Goal: Information Seeking & Learning: Find specific fact

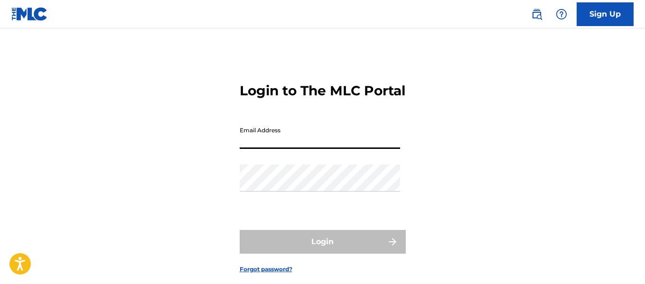
click at [265, 149] on input "Email Address" at bounding box center [320, 135] width 160 height 27
paste input "[EMAIL_ADDRESS][DOMAIN_NAME]"
type input "[EMAIL_ADDRESS][DOMAIN_NAME]"
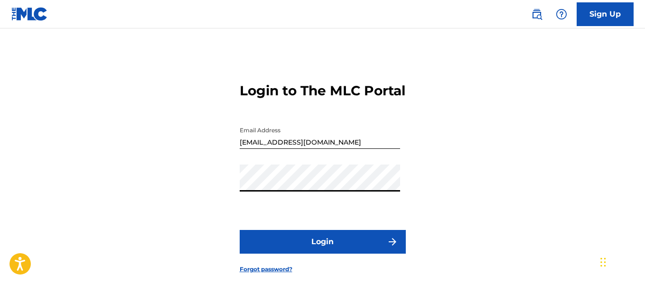
click at [268, 254] on button "Login" at bounding box center [323, 242] width 166 height 24
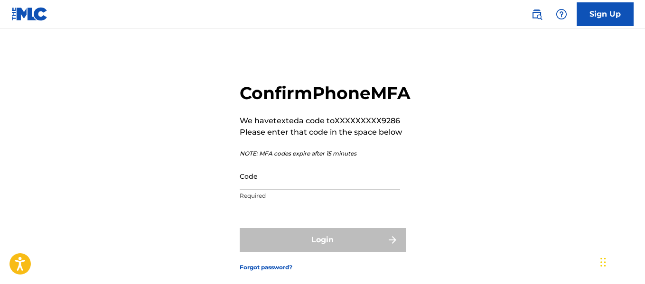
click at [267, 190] on input "Code" at bounding box center [320, 176] width 160 height 27
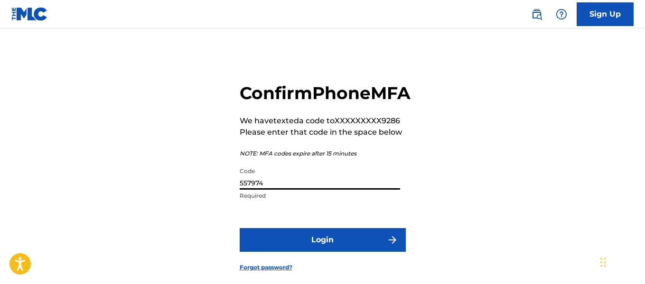
type input "557974"
click at [303, 252] on button "Login" at bounding box center [323, 240] width 166 height 24
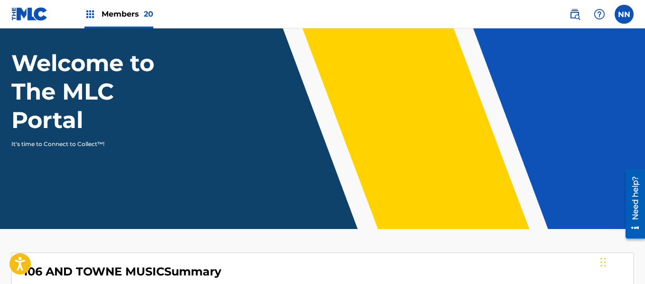
scroll to position [95, 0]
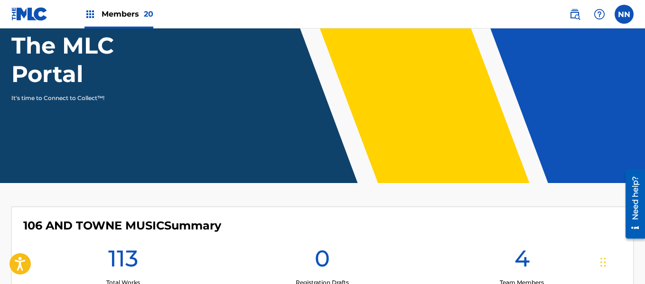
click at [575, 17] on img at bounding box center [574, 14] width 11 height 11
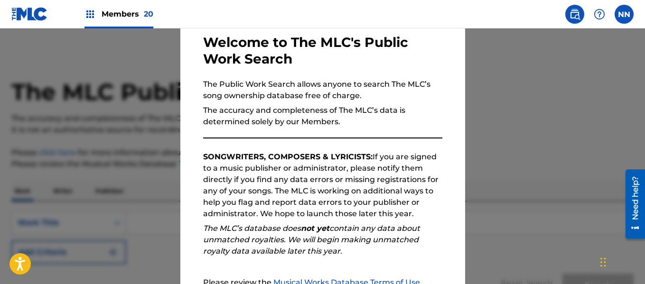
scroll to position [142, 0]
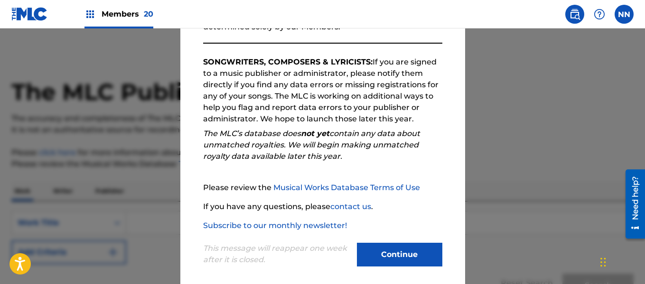
click at [400, 257] on button "Continue" at bounding box center [399, 255] width 85 height 24
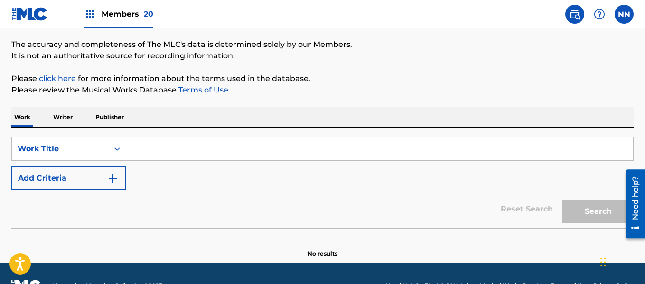
scroll to position [95, 0]
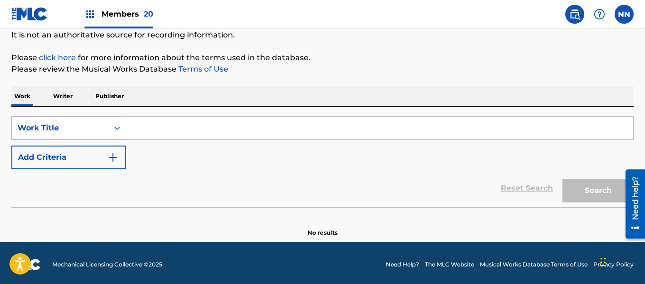
click at [117, 129] on icon "Search Form" at bounding box center [116, 127] width 9 height 9
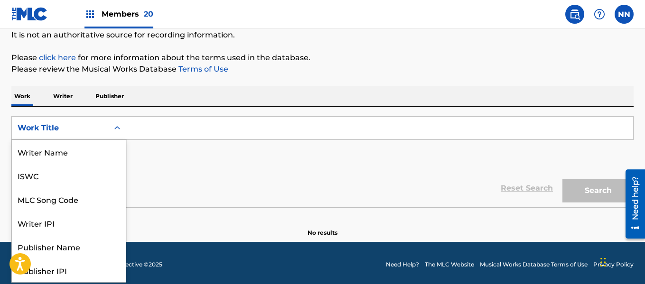
scroll to position [47, 0]
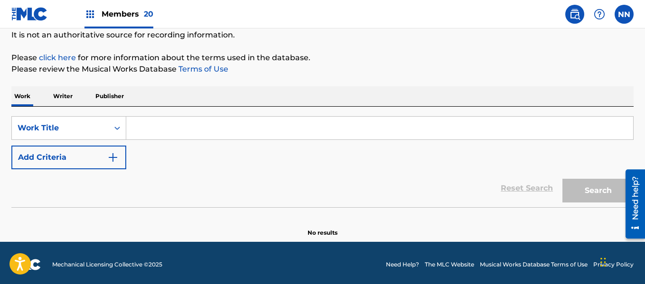
click at [120, 128] on icon "Search Form" at bounding box center [116, 127] width 9 height 9
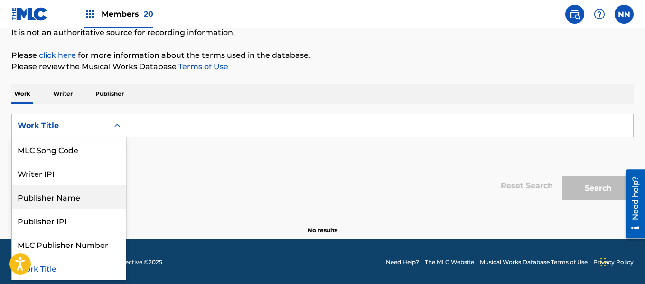
scroll to position [98, 0]
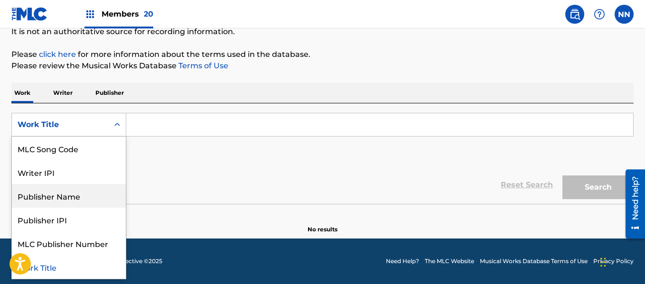
click at [49, 194] on div "Publisher Name" at bounding box center [69, 196] width 114 height 24
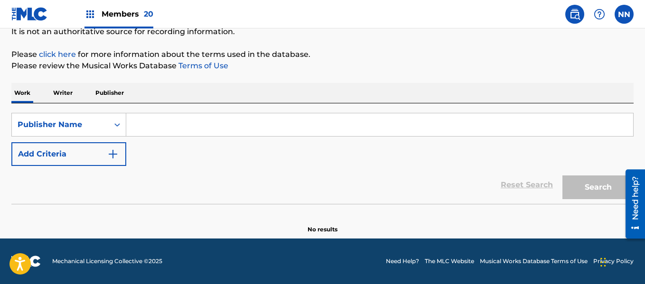
click at [205, 127] on input "Search Form" at bounding box center [379, 124] width 507 height 23
paste input "[PERSON_NAME]"
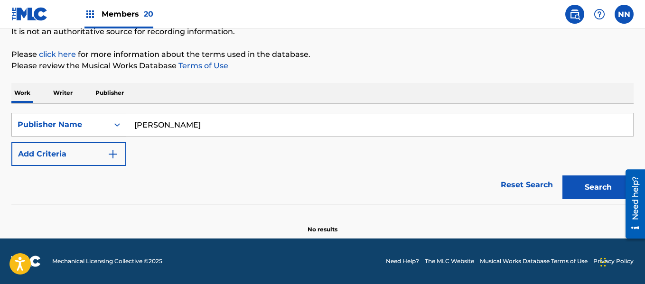
type input "[PERSON_NAME]"
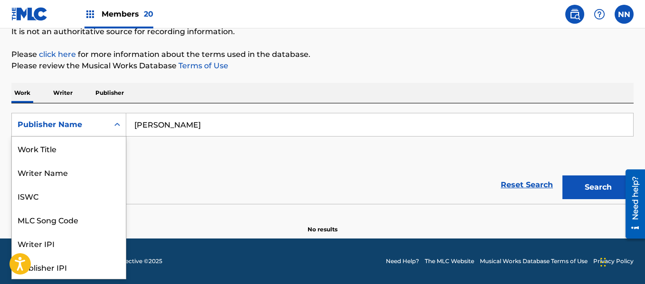
click at [115, 126] on icon "Search Form" at bounding box center [116, 124] width 9 height 9
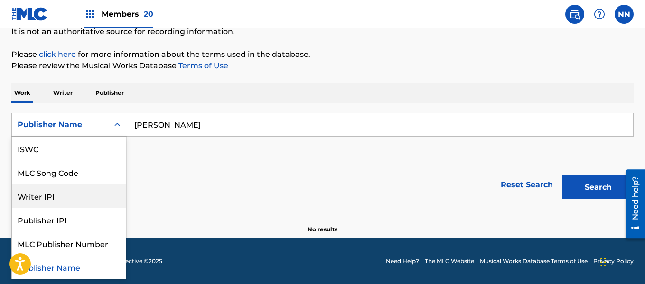
click at [49, 196] on div "Writer IPI" at bounding box center [69, 196] width 114 height 24
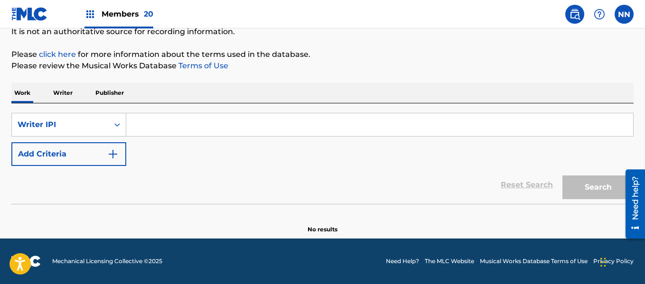
click at [165, 122] on input "Search Form" at bounding box center [379, 124] width 507 height 23
paste input "[PERSON_NAME]"
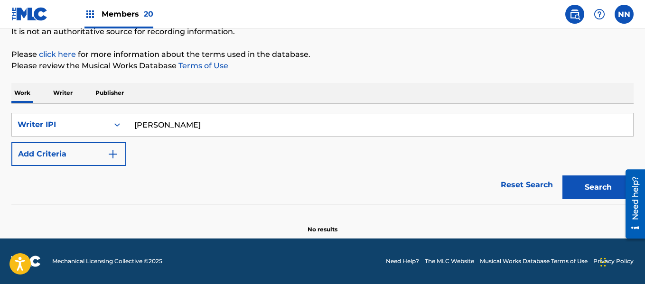
type input "[PERSON_NAME]"
click at [60, 91] on p "Writer" at bounding box center [62, 93] width 25 height 20
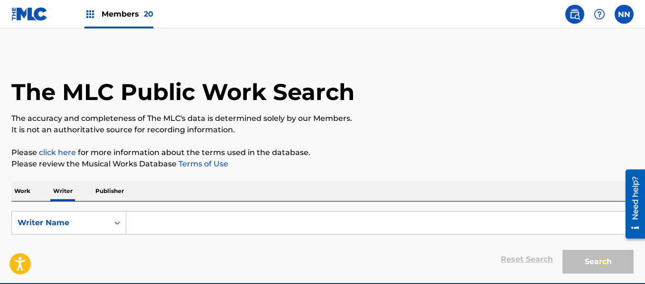
scroll to position [45, 0]
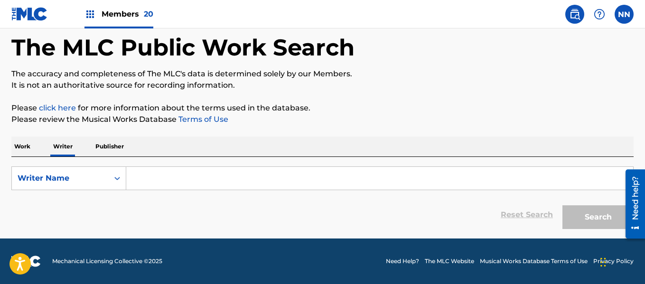
click at [148, 184] on input "Search Form" at bounding box center [379, 178] width 507 height 23
paste input "[PERSON_NAME]"
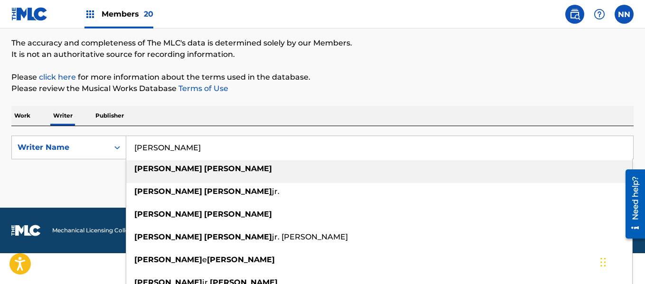
scroll to position [92, 0]
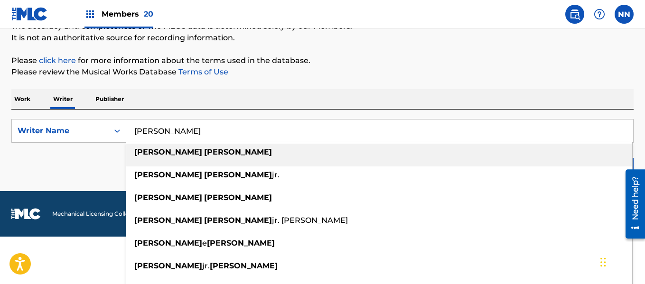
click at [204, 152] on strong "[PERSON_NAME]" at bounding box center [238, 152] width 68 height 9
type input "[PERSON_NAME]"
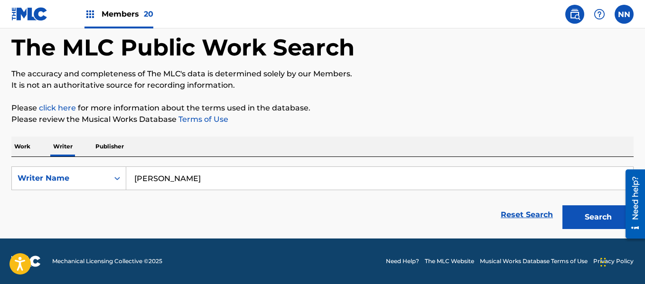
scroll to position [45, 0]
click at [582, 224] on button "Search" at bounding box center [597, 218] width 71 height 24
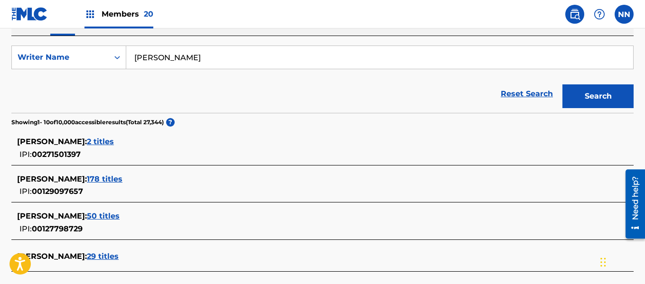
scroll to position [187, 0]
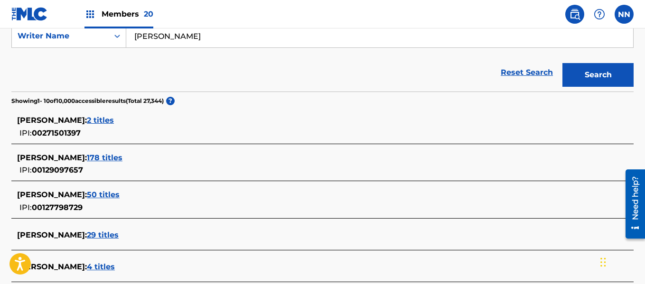
click at [118, 158] on span "178 titles" at bounding box center [105, 157] width 36 height 9
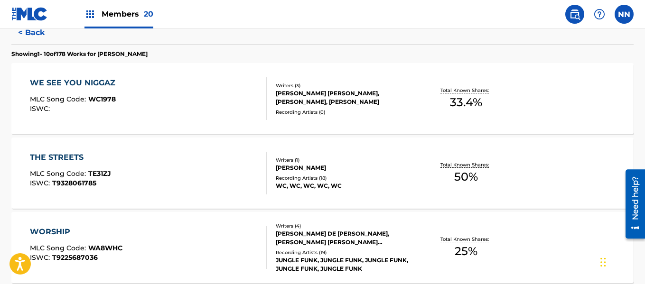
scroll to position [234, 0]
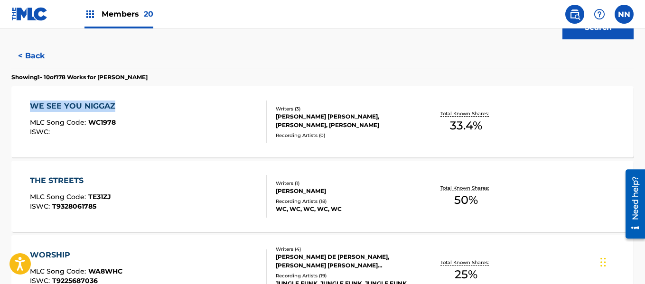
copy div "WE SEE YOU NIGGAZ"
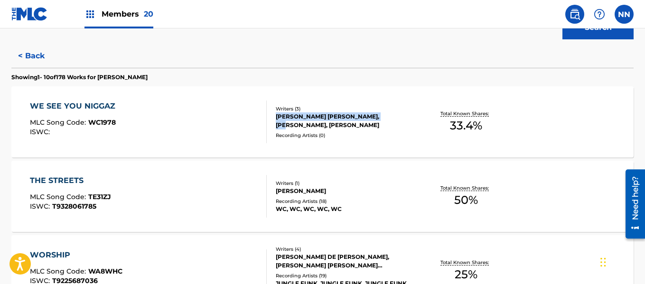
scroll to position [187, 0]
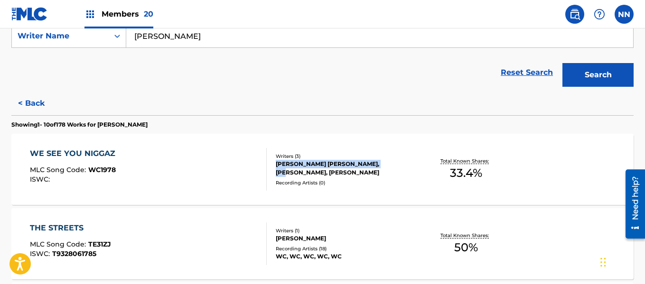
click at [317, 166] on div "[PERSON_NAME] [PERSON_NAME], [PERSON_NAME], [PERSON_NAME]" at bounding box center [345, 168] width 139 height 17
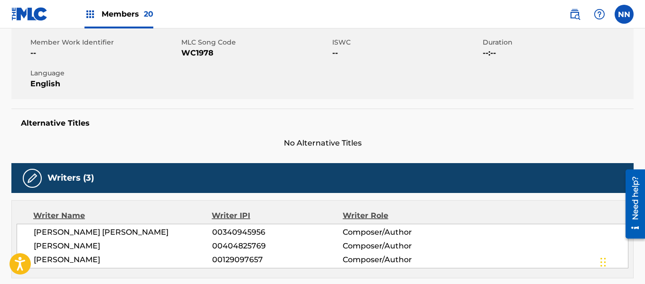
scroll to position [190, 0]
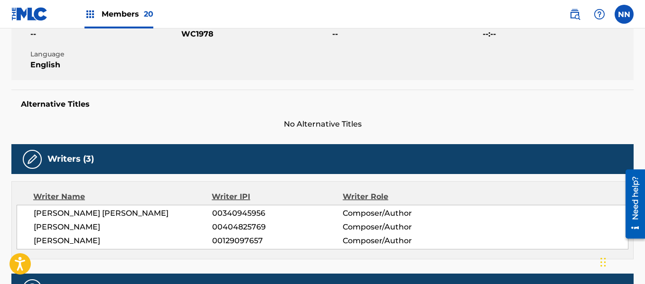
drag, startPoint x: 33, startPoint y: 213, endPoint x: 116, endPoint y: 241, distance: 88.3
click at [116, 241] on div "[PERSON_NAME] [PERSON_NAME] 00340945956 Composer/Author [PERSON_NAME] 004048257…" at bounding box center [323, 227] width 612 height 45
click at [122, 234] on div "[PERSON_NAME] [PERSON_NAME] 00340945956 Composer/Author [PERSON_NAME] 004048257…" at bounding box center [323, 227] width 612 height 45
click at [45, 213] on span "[PERSON_NAME] [PERSON_NAME]" at bounding box center [123, 213] width 178 height 11
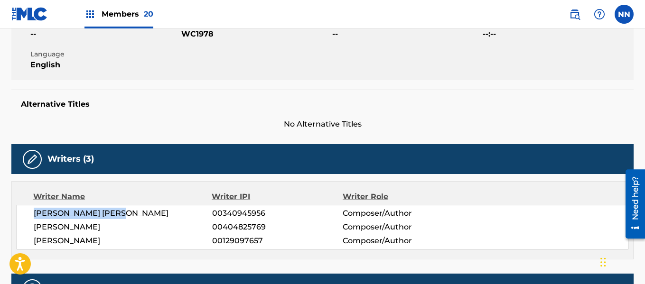
copy span "[PERSON_NAME] [PERSON_NAME]"
click at [58, 229] on span "[PERSON_NAME]" at bounding box center [123, 227] width 178 height 11
copy span "[PERSON_NAME]"
click at [53, 236] on span "[PERSON_NAME]" at bounding box center [123, 240] width 178 height 11
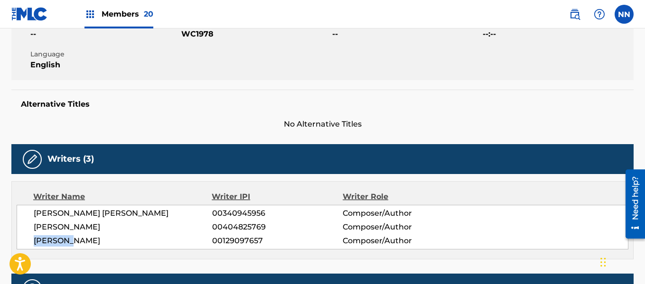
click at [53, 236] on span "[PERSON_NAME]" at bounding box center [123, 240] width 178 height 11
copy span "[PERSON_NAME]"
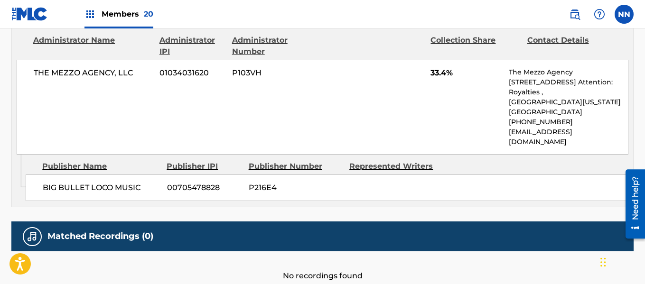
scroll to position [429, 0]
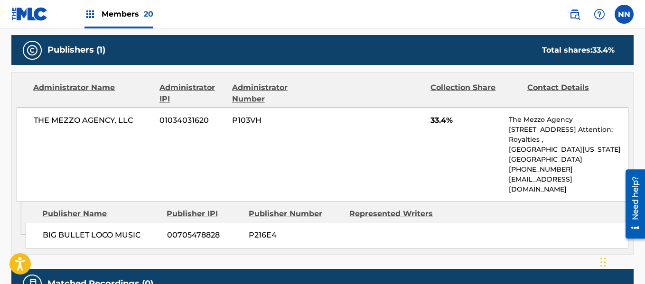
click at [50, 230] on span "BIG BULLET LOCO MUSIC" at bounding box center [101, 235] width 117 height 11
copy span "BIG BULLET LOCO MUSIC"
drag, startPoint x: 431, startPoint y: 118, endPoint x: 453, endPoint y: 121, distance: 22.1
click at [453, 121] on span "33.4%" at bounding box center [466, 120] width 71 height 11
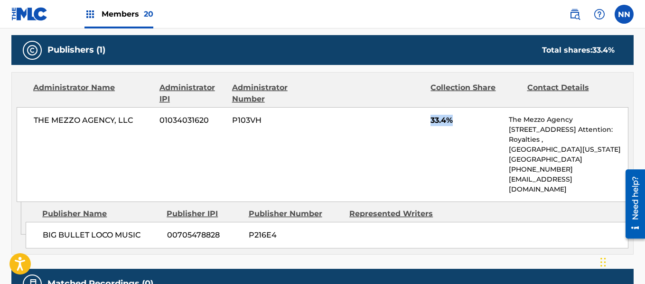
copy span "33.4%"
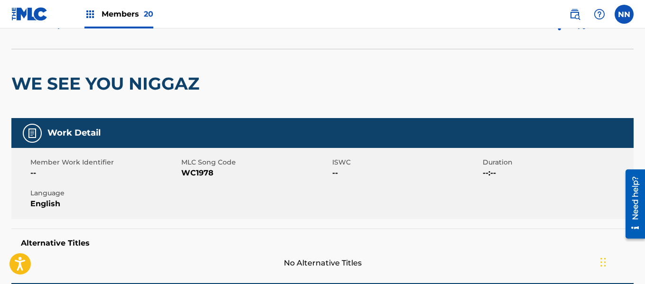
scroll to position [0, 0]
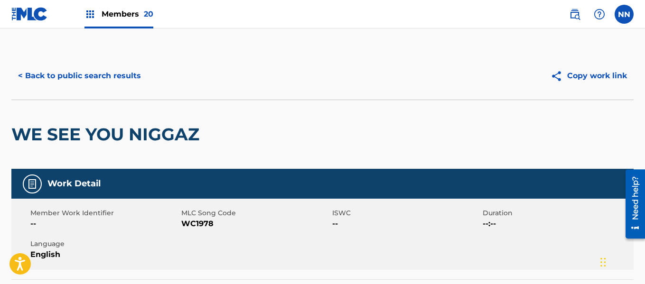
click at [20, 76] on button "< Back to public search results" at bounding box center [79, 76] width 136 height 24
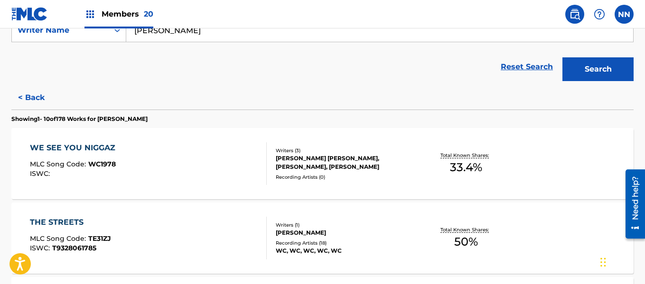
scroll to position [263, 0]
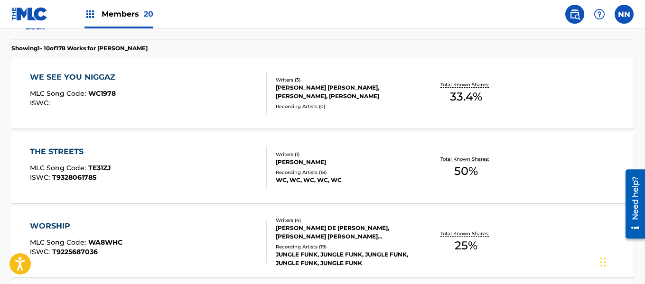
click at [61, 150] on div "THE STREETS" at bounding box center [70, 151] width 81 height 11
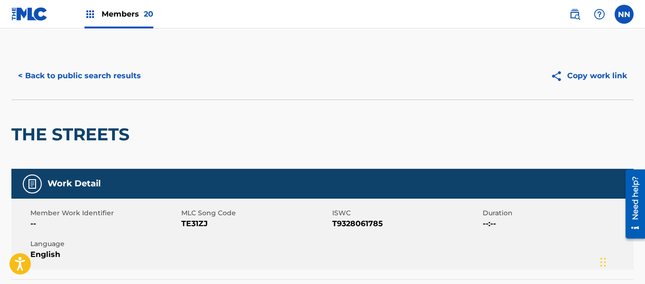
click at [36, 133] on h2 "THE STREETS" at bounding box center [72, 134] width 123 height 21
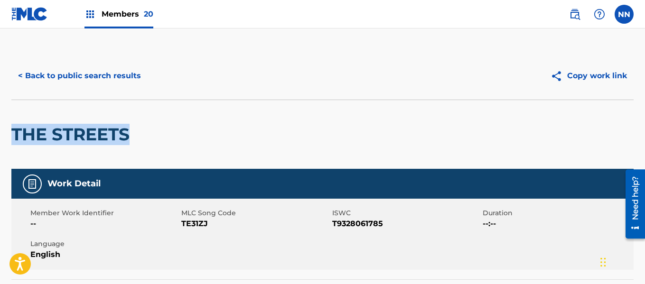
copy h2 "THE STREETS"
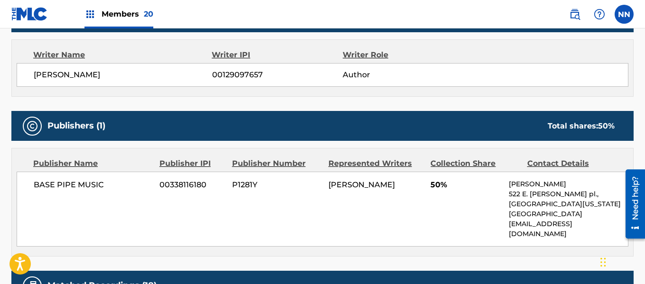
scroll to position [332, 0]
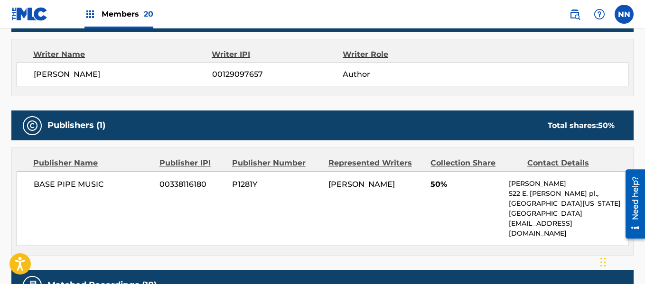
click at [54, 185] on span "BASE PIPE MUSIC" at bounding box center [93, 184] width 119 height 11
copy span "BASE PIPE MUSIC"
drag, startPoint x: 431, startPoint y: 186, endPoint x: 444, endPoint y: 187, distance: 13.8
click at [444, 187] on span "50%" at bounding box center [466, 184] width 71 height 11
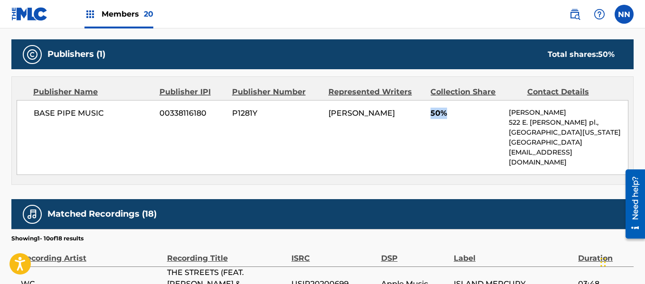
scroll to position [427, 0]
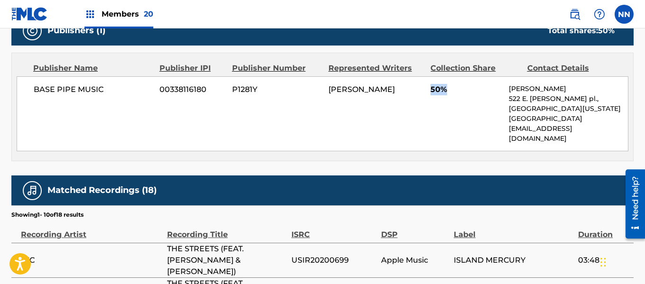
copy span "50%"
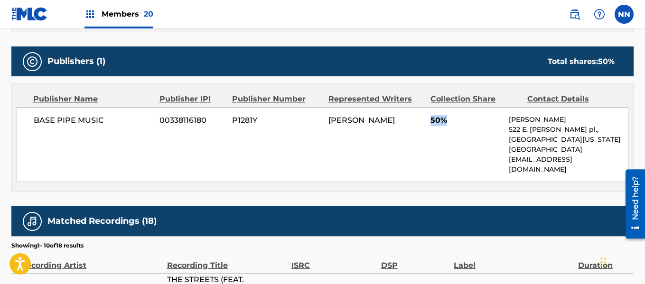
scroll to position [380, 0]
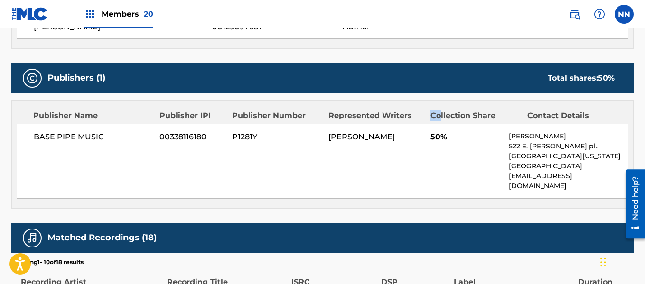
drag, startPoint x: 428, startPoint y: 117, endPoint x: 440, endPoint y: 116, distance: 12.8
click at [440, 116] on div "Publisher Name Publisher IPI Publisher Number Represented Writers Collection Sh…" at bounding box center [323, 115] width 612 height 11
copy div "Collection Share"
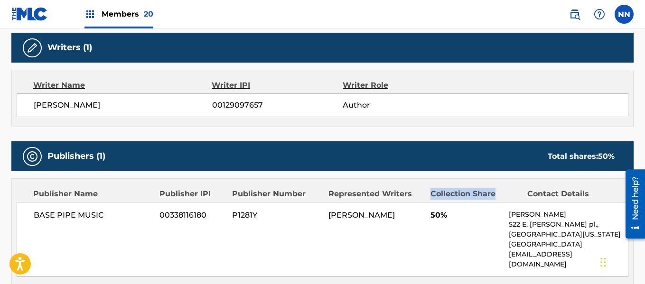
scroll to position [285, 0]
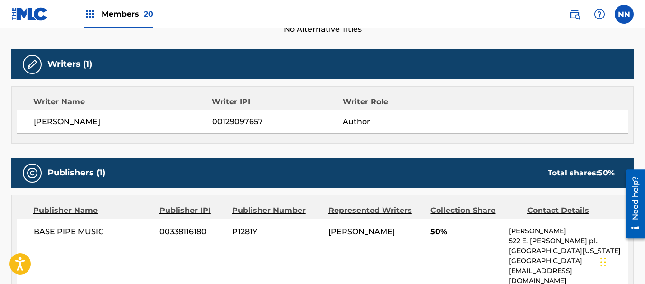
click at [45, 122] on span "[PERSON_NAME]" at bounding box center [123, 121] width 178 height 11
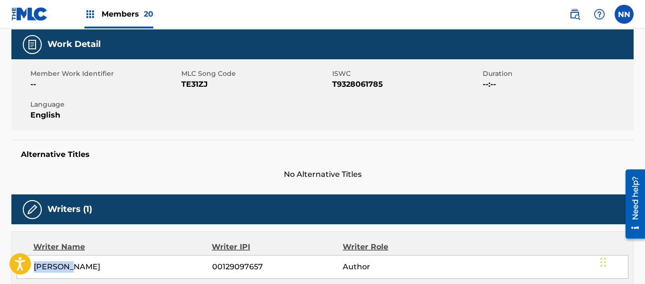
scroll to position [0, 0]
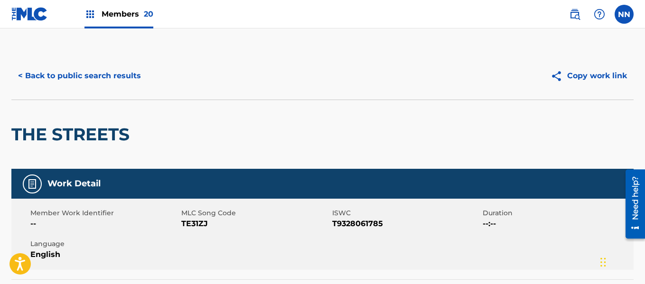
click at [18, 75] on button "< Back to public search results" at bounding box center [79, 76] width 136 height 24
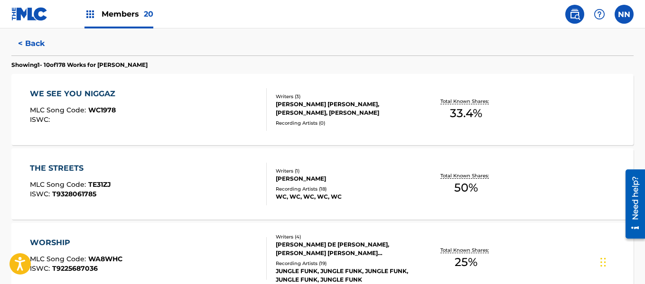
scroll to position [263, 0]
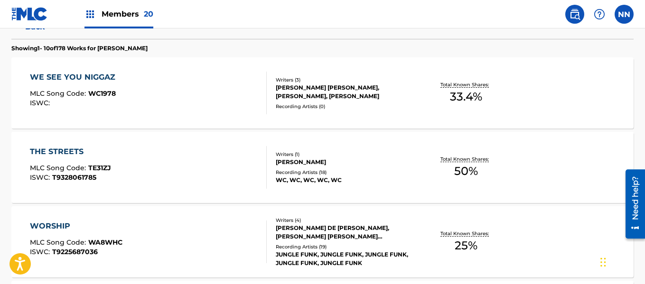
click at [48, 226] on div "WORSHIP" at bounding box center [76, 226] width 93 height 11
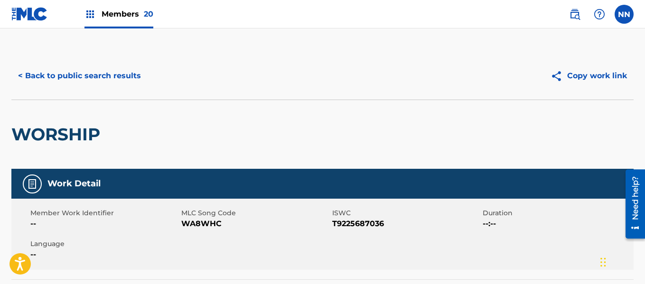
click at [44, 136] on h2 "WORSHIP" at bounding box center [58, 134] width 94 height 21
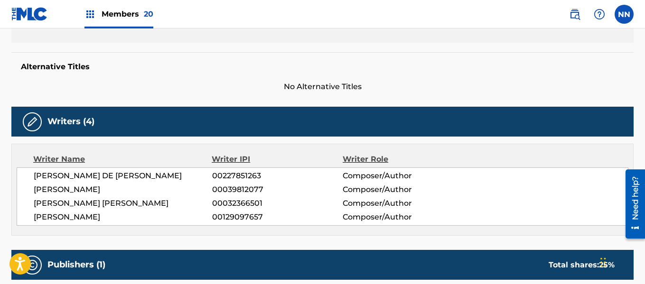
scroll to position [285, 0]
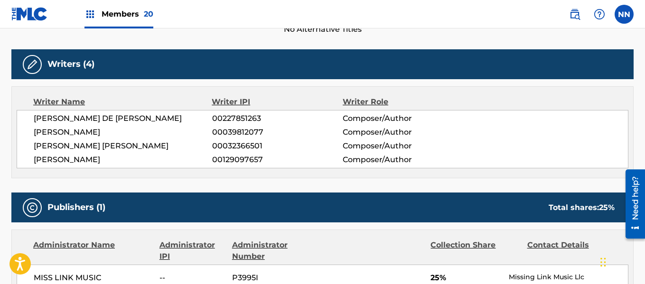
drag, startPoint x: 93, startPoint y: 142, endPoint x: 117, endPoint y: 155, distance: 27.4
click at [117, 155] on div "[PERSON_NAME] DE [PERSON_NAME] 00227851263 Composer/Author [PERSON_NAME] 000398…" at bounding box center [323, 139] width 612 height 58
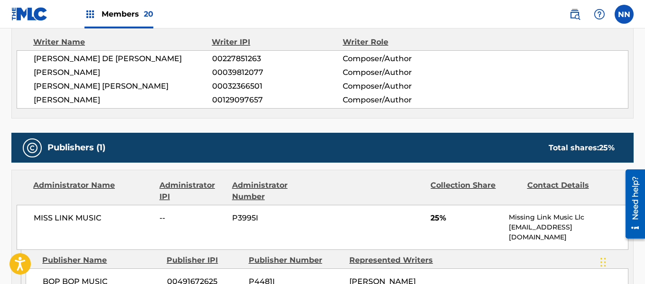
scroll to position [380, 0]
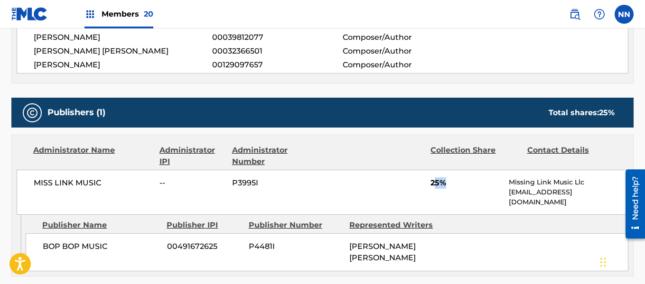
drag, startPoint x: 433, startPoint y: 183, endPoint x: 446, endPoint y: 183, distance: 13.3
click at [446, 183] on span "25%" at bounding box center [466, 183] width 71 height 11
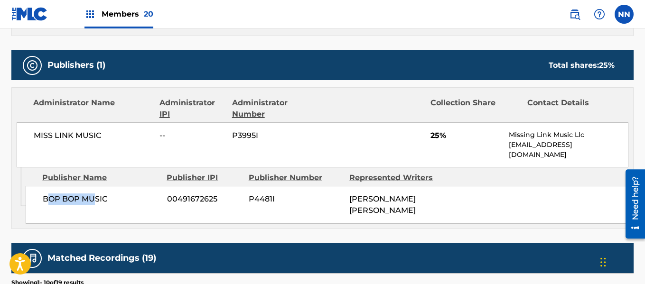
drag, startPoint x: 48, startPoint y: 188, endPoint x: 96, endPoint y: 184, distance: 48.6
click at [96, 194] on span "BOP BOP MUSIC" at bounding box center [101, 199] width 117 height 11
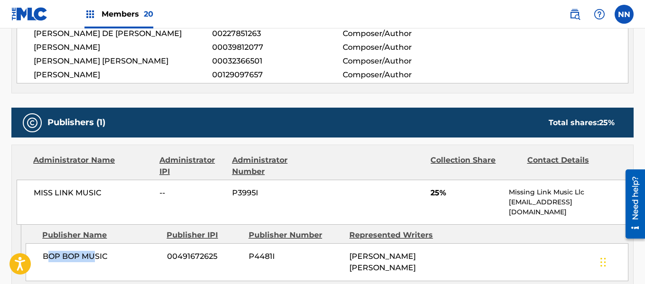
scroll to position [237, 0]
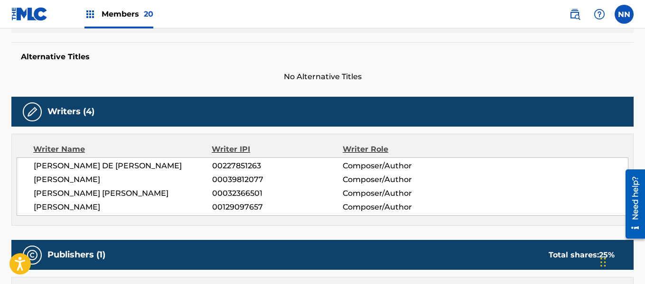
click at [37, 165] on span "[PERSON_NAME] DE [PERSON_NAME]" at bounding box center [123, 165] width 178 height 11
click at [50, 181] on span "[PERSON_NAME]" at bounding box center [123, 179] width 178 height 11
click at [44, 196] on span "[PERSON_NAME] [PERSON_NAME]" at bounding box center [123, 193] width 178 height 11
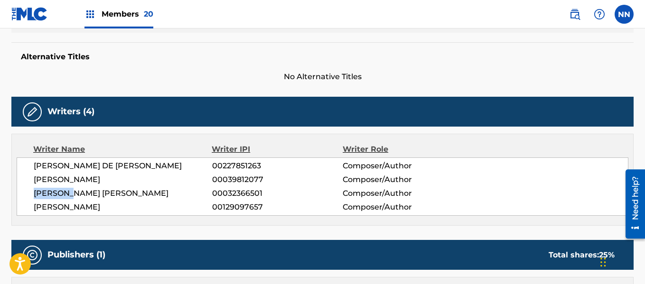
click at [44, 196] on span "[PERSON_NAME] [PERSON_NAME]" at bounding box center [123, 193] width 178 height 11
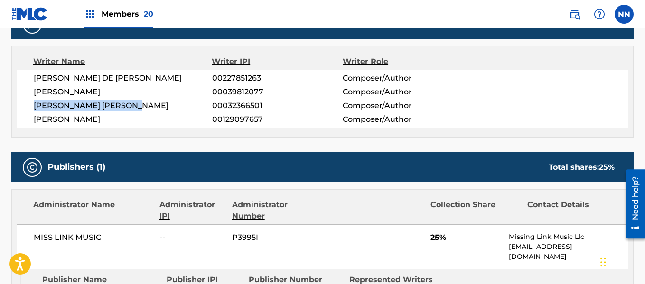
scroll to position [332, 0]
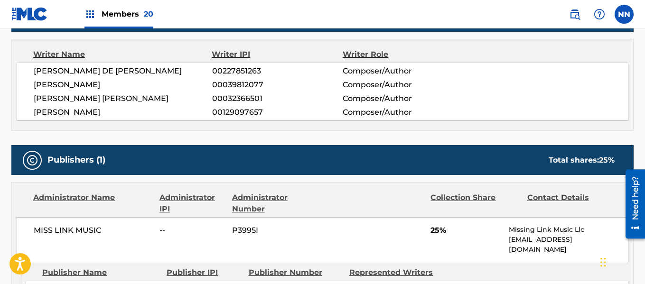
click at [41, 230] on span "MISS LINK MUSIC" at bounding box center [93, 230] width 119 height 11
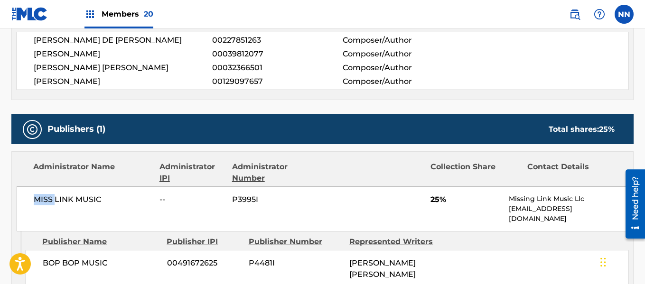
scroll to position [380, 0]
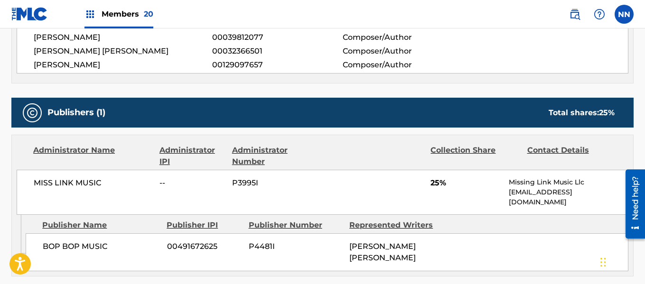
click at [47, 241] on span "BOP BOP MUSIC" at bounding box center [101, 246] width 117 height 11
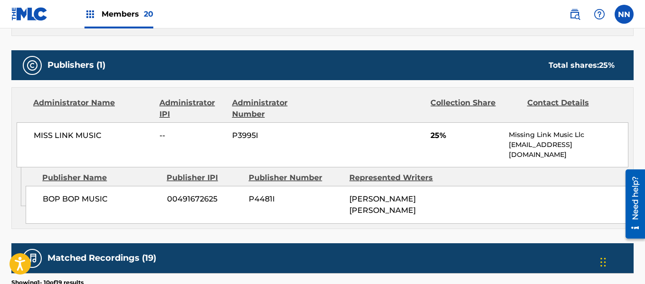
click at [48, 138] on span "MISS LINK MUSIC" at bounding box center [93, 135] width 119 height 11
drag, startPoint x: 432, startPoint y: 135, endPoint x: 444, endPoint y: 135, distance: 11.9
click at [444, 135] on span "25%" at bounding box center [466, 135] width 71 height 11
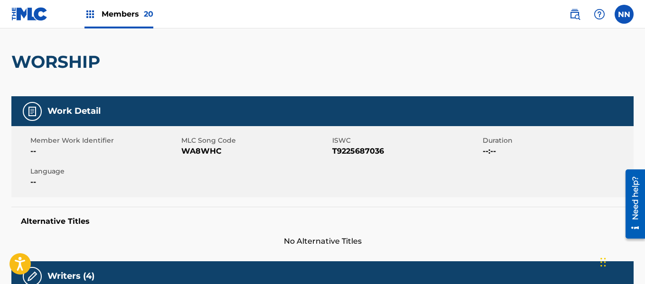
scroll to position [0, 0]
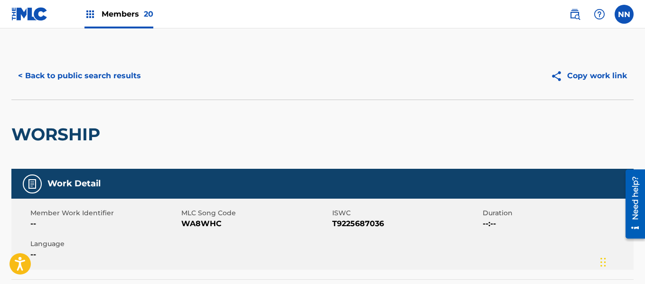
click at [22, 76] on button "< Back to public search results" at bounding box center [79, 76] width 136 height 24
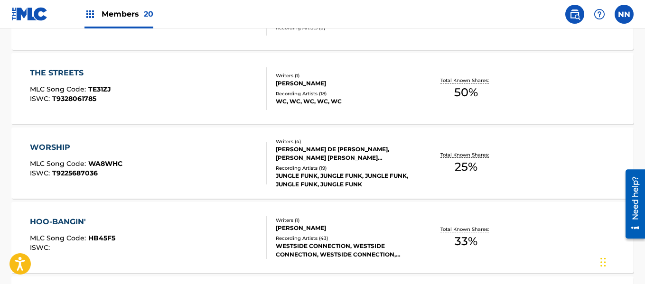
scroll to position [358, 0]
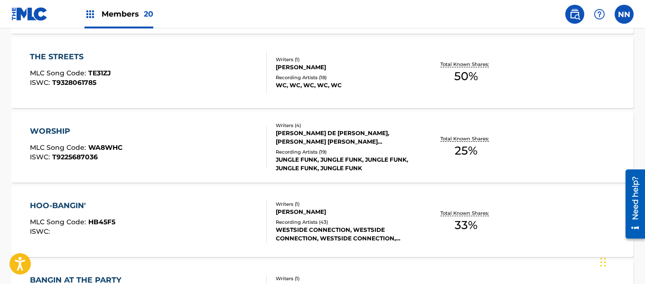
click at [56, 206] on div "HOO-BANGIN'" at bounding box center [72, 205] width 85 height 11
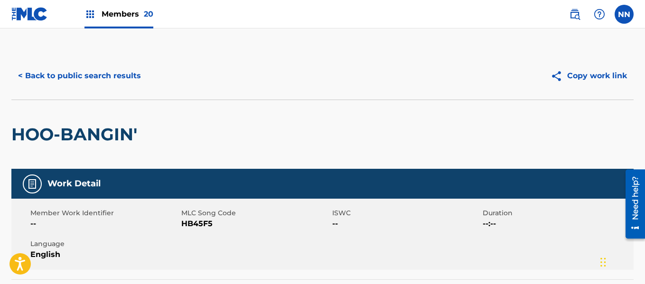
click at [42, 137] on h2 "HOO-BANGIN'" at bounding box center [76, 134] width 131 height 21
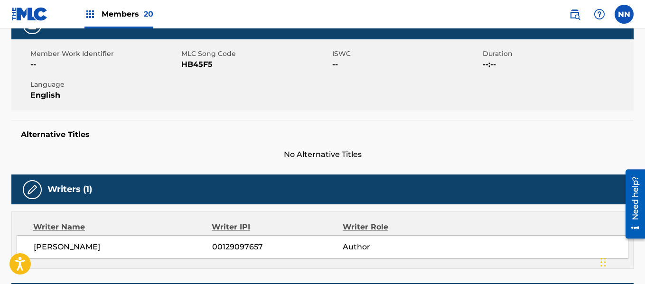
scroll to position [190, 0]
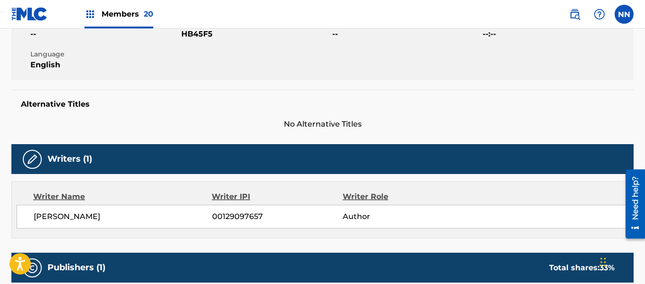
click at [44, 217] on span "[PERSON_NAME]" at bounding box center [123, 216] width 178 height 11
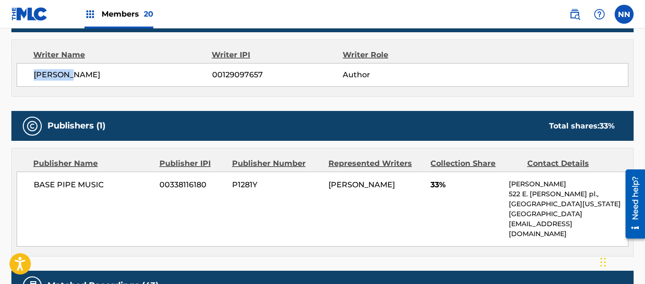
scroll to position [332, 0]
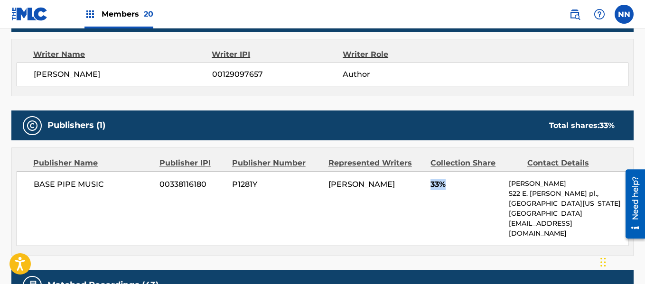
drag, startPoint x: 430, startPoint y: 185, endPoint x: 444, endPoint y: 187, distance: 14.9
click at [444, 187] on div "BASE PIPE MUSIC 00338116180 P1281Y [PERSON_NAME] 33% [PERSON_NAME] [STREET_ADDR…" at bounding box center [323, 208] width 612 height 75
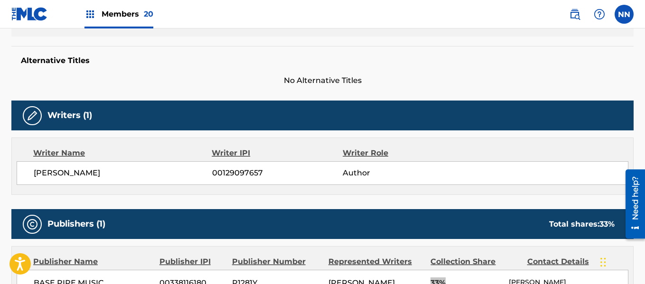
scroll to position [0, 0]
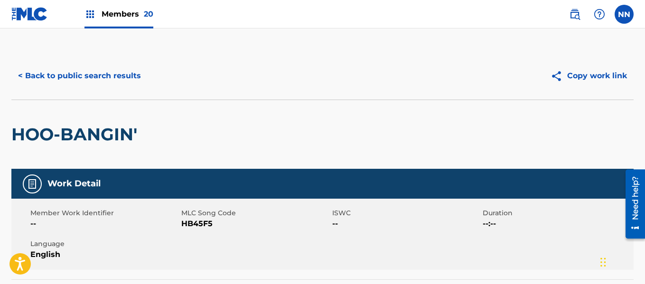
click at [19, 75] on button "< Back to public search results" at bounding box center [79, 76] width 136 height 24
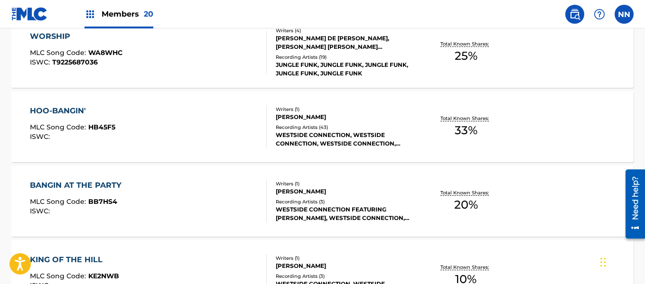
scroll to position [501, 0]
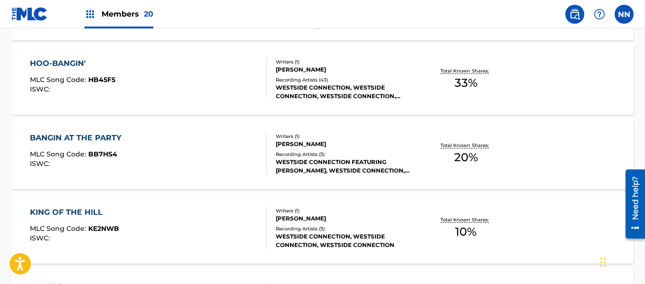
click at [71, 134] on div "BANGIN AT THE PARTY" at bounding box center [78, 137] width 96 height 11
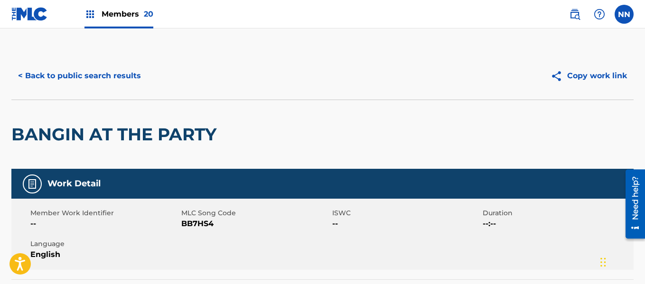
click at [41, 133] on h2 "BANGIN AT THE PARTY" at bounding box center [116, 134] width 210 height 21
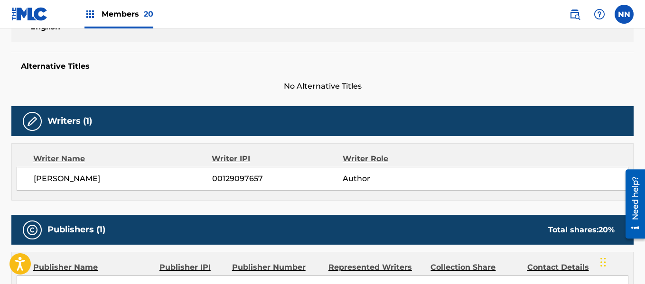
scroll to position [285, 0]
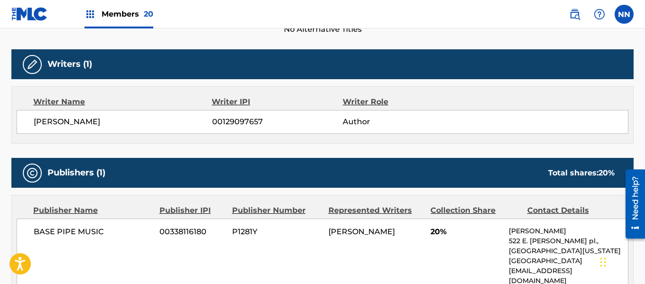
click at [47, 121] on span "[PERSON_NAME]" at bounding box center [123, 121] width 178 height 11
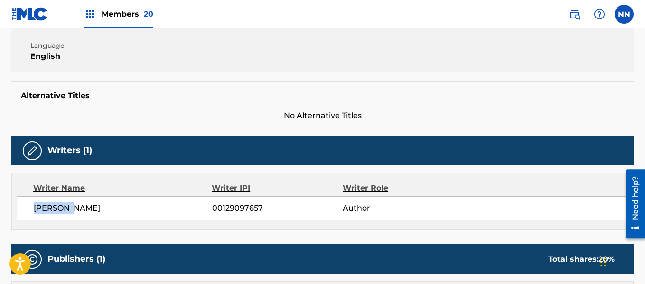
scroll to position [95, 0]
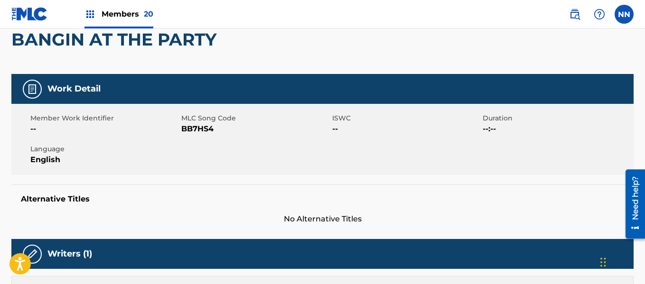
click at [40, 40] on h2 "BANGIN AT THE PARTY" at bounding box center [116, 39] width 210 height 21
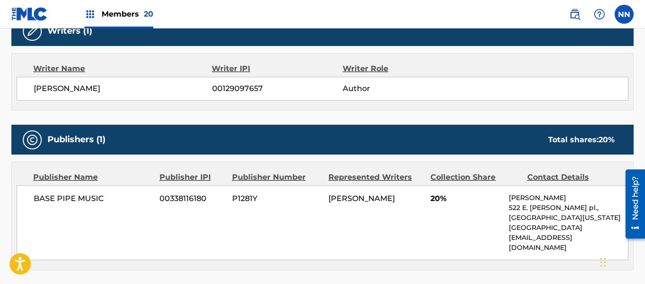
scroll to position [332, 0]
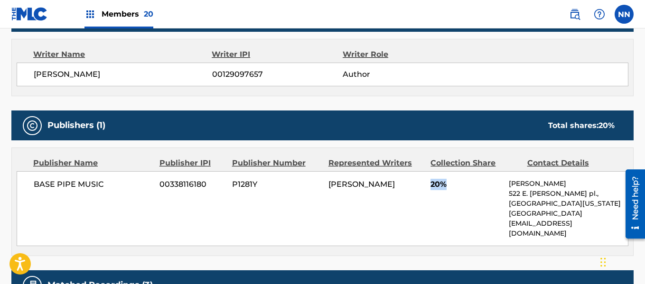
drag, startPoint x: 432, startPoint y: 185, endPoint x: 444, endPoint y: 186, distance: 12.0
click at [444, 186] on span "20%" at bounding box center [466, 184] width 71 height 11
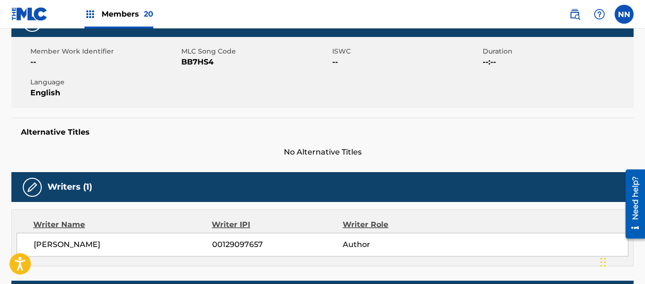
scroll to position [0, 0]
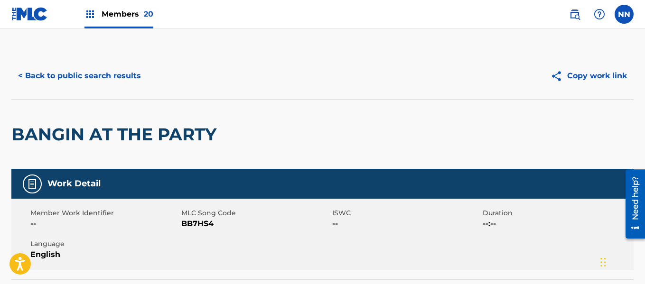
click at [21, 74] on button "< Back to public search results" at bounding box center [79, 76] width 136 height 24
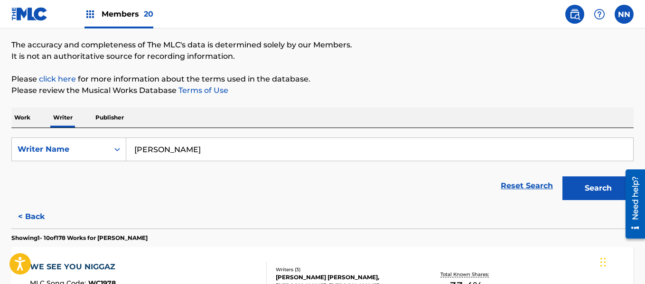
scroll to position [216, 0]
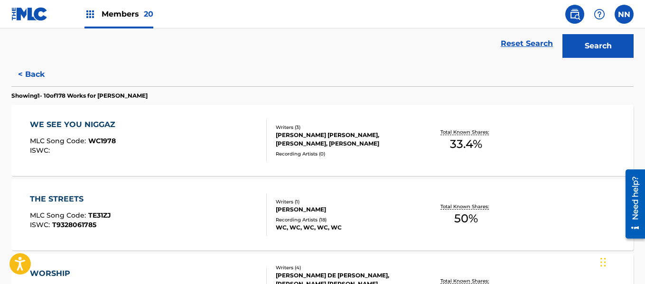
click at [56, 197] on div "THE STREETS" at bounding box center [70, 199] width 81 height 11
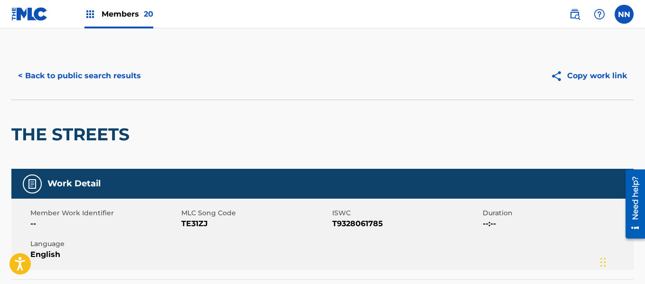
click at [29, 133] on h2 "THE STREETS" at bounding box center [72, 134] width 123 height 21
click at [35, 156] on div "THE STREETS" at bounding box center [72, 134] width 123 height 69
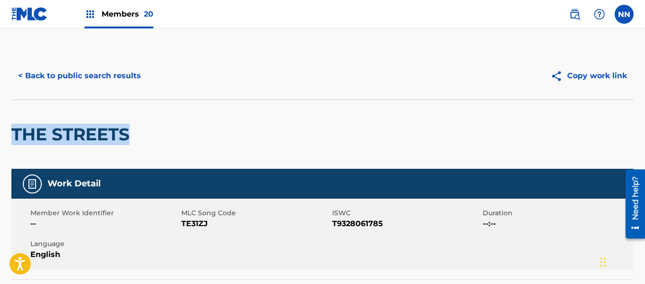
click at [21, 73] on button "< Back to public search results" at bounding box center [79, 76] width 136 height 24
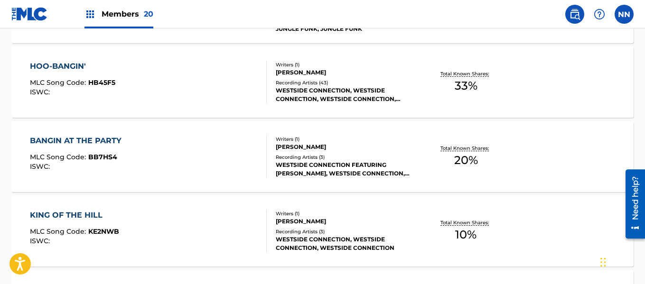
scroll to position [501, 0]
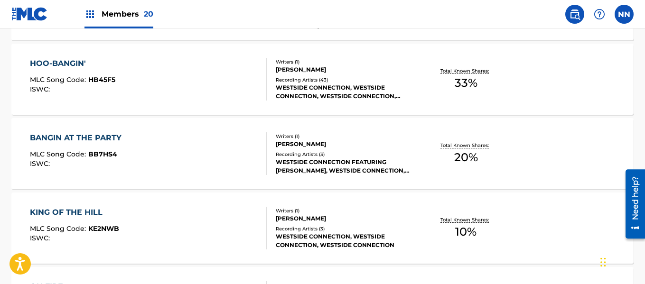
click at [101, 136] on div "BANGIN AT THE PARTY" at bounding box center [78, 137] width 96 height 11
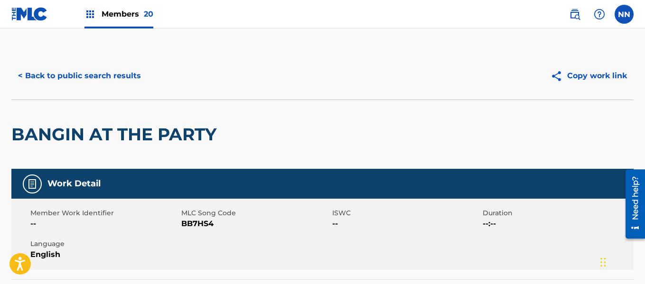
click at [29, 139] on h2 "BANGIN AT THE PARTY" at bounding box center [116, 134] width 210 height 21
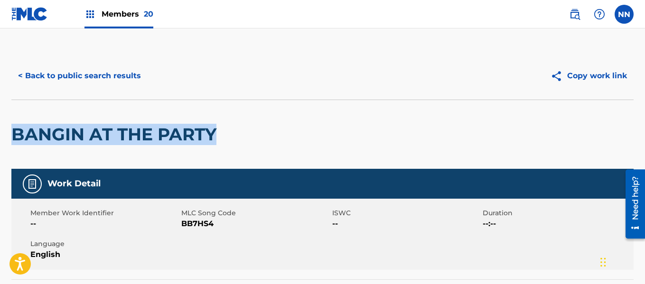
click at [22, 75] on button "< Back to public search results" at bounding box center [79, 76] width 136 height 24
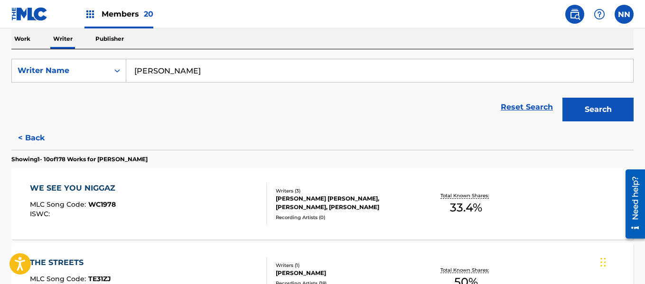
scroll to position [169, 0]
